Goal: Manage account settings

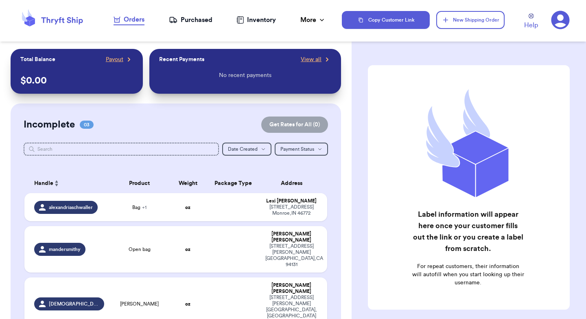
click at [557, 23] on icon at bounding box center [560, 20] width 19 height 19
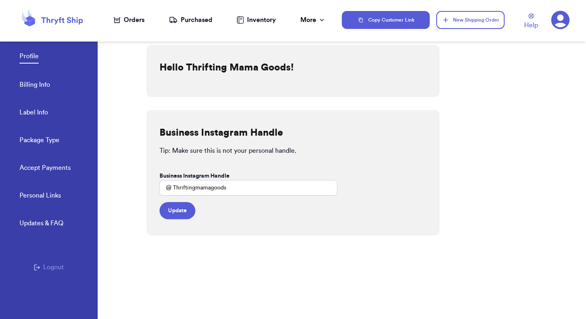
click at [38, 85] on link "Billing Info" at bounding box center [35, 85] width 31 height 11
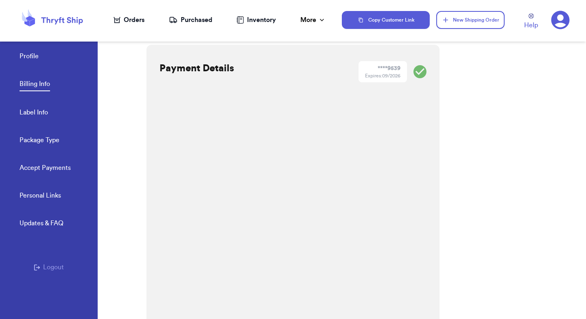
click at [413, 150] on div "Payment Details **** 9539 Expires: 09/2026 Save" at bounding box center [292, 199] width 293 height 309
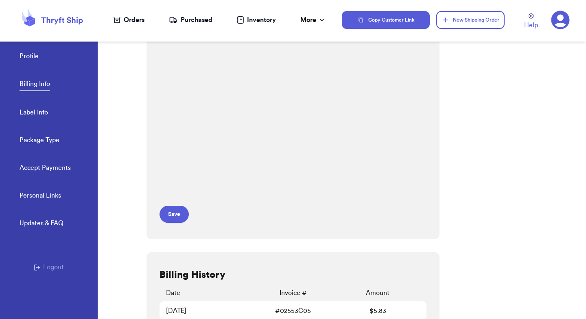
scroll to position [138, 0]
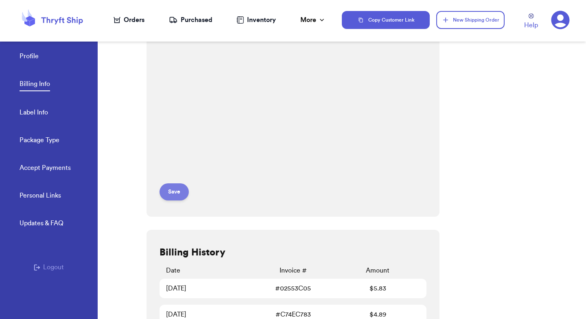
click at [172, 192] on button "Save" at bounding box center [173, 191] width 29 height 17
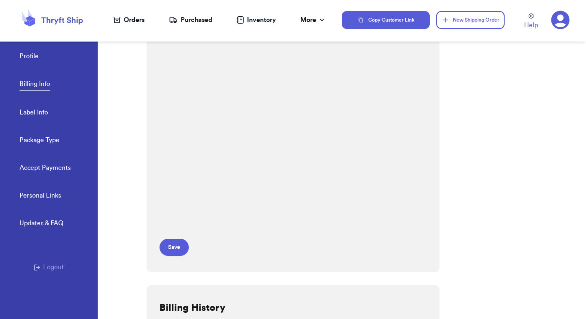
scroll to position [0, 0]
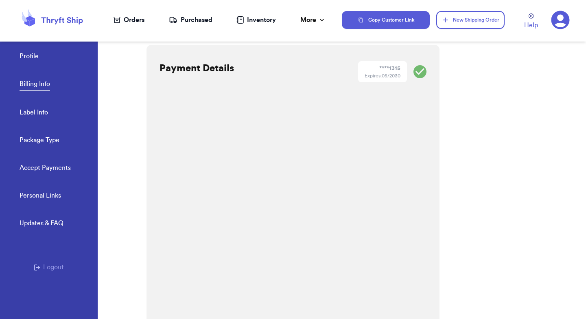
click at [31, 55] on link "Profile" at bounding box center [29, 56] width 19 height 11
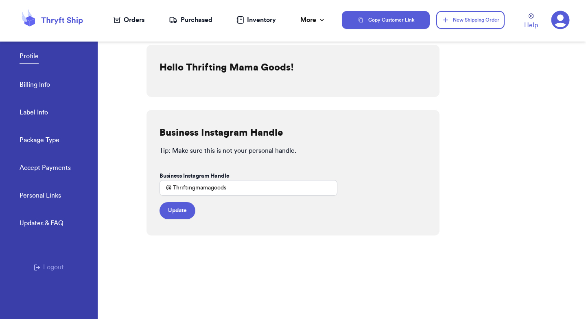
click at [135, 23] on div "Orders" at bounding box center [129, 20] width 31 height 10
